Goal: Task Accomplishment & Management: Use online tool/utility

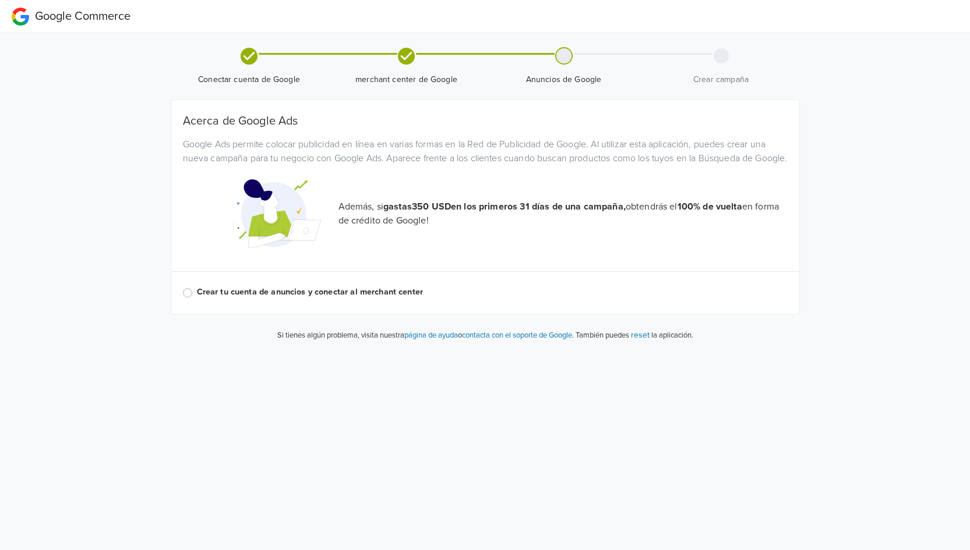
click at [251, 299] on div "Acerca de Google Ads Google Ads permite colocar publicidad en línea en varias f…" at bounding box center [485, 207] width 604 height 186
click at [254, 299] on label "Crear tu cuenta de anuncios y conectar al merchant center" at bounding box center [492, 292] width 590 height 13
click at [0, 0] on input "Crear tu cuenta de anuncios y conectar al merchant center" at bounding box center [0, 0] width 0 height 0
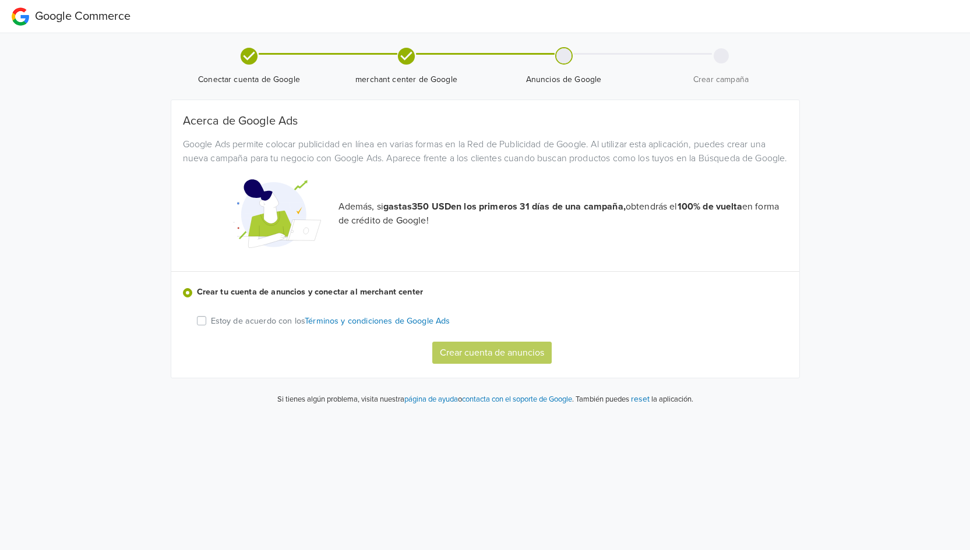
click at [235, 328] on p "Estoy de acuerdo con los Términos y condiciones de Google Ads" at bounding box center [330, 321] width 239 height 13
click at [0, 0] on input "Estoy de acuerdo con los Términos y condiciones de Google Ads" at bounding box center [0, 0] width 0 height 0
click at [504, 364] on button "Crear cuenta de anuncios" at bounding box center [491, 353] width 119 height 22
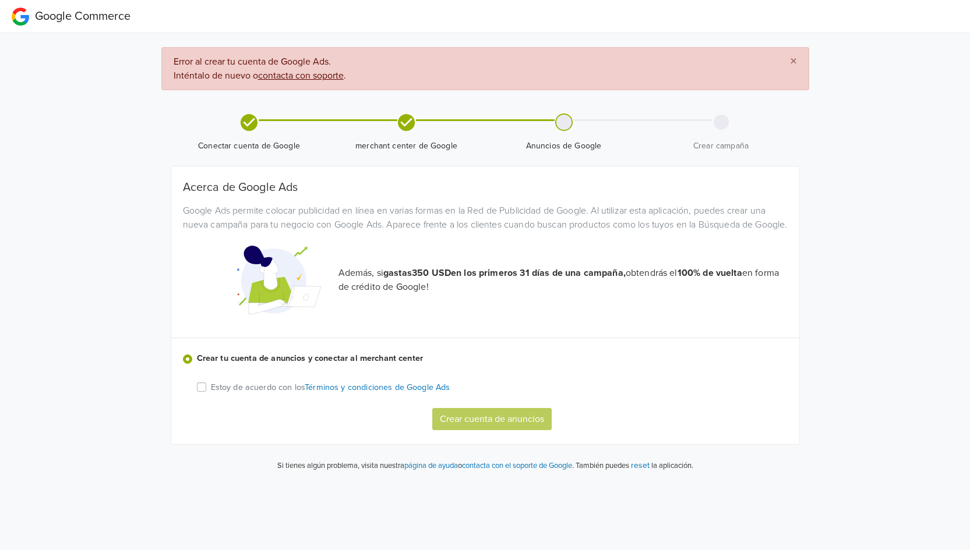
click at [298, 77] on u "contacta con soporte" at bounding box center [301, 76] width 86 height 12
click at [253, 409] on div "Estoy de acuerdo con los Términos y condiciones de Google Ads Crear cuenta de a…" at bounding box center [496, 405] width 599 height 50
click at [265, 394] on p "Estoy de acuerdo con los Términos y condiciones de Google Ads" at bounding box center [330, 387] width 239 height 13
click at [0, 0] on input "Estoy de acuerdo con los Términos y condiciones de Google Ads" at bounding box center [0, 0] width 0 height 0
click at [493, 430] on button "Crear cuenta de anuncios" at bounding box center [491, 419] width 119 height 22
